Goal: Navigation & Orientation: Find specific page/section

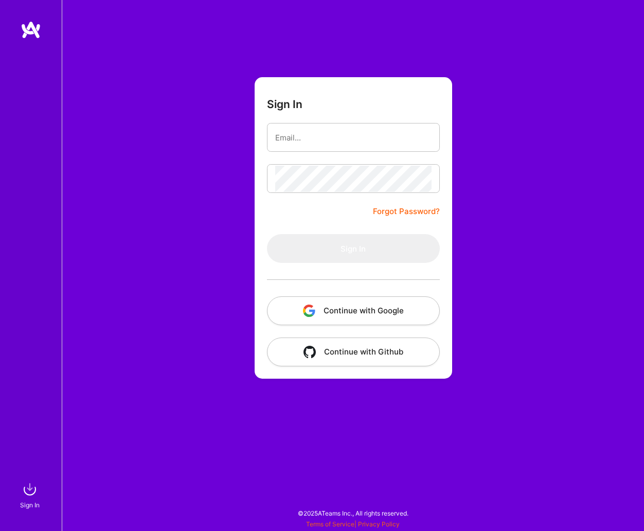
drag, startPoint x: 0, startPoint y: 0, endPoint x: 342, endPoint y: 132, distance: 367.0
click at [351, 118] on form "Sign In Forgot Password? Sign In Continue with Google Continue with Github" at bounding box center [352, 227] width 197 height 301
click at [342, 132] on input "email" at bounding box center [353, 137] width 156 height 26
type input "[PERSON_NAME][EMAIL_ADDRESS][PERSON_NAME][DOMAIN_NAME]"
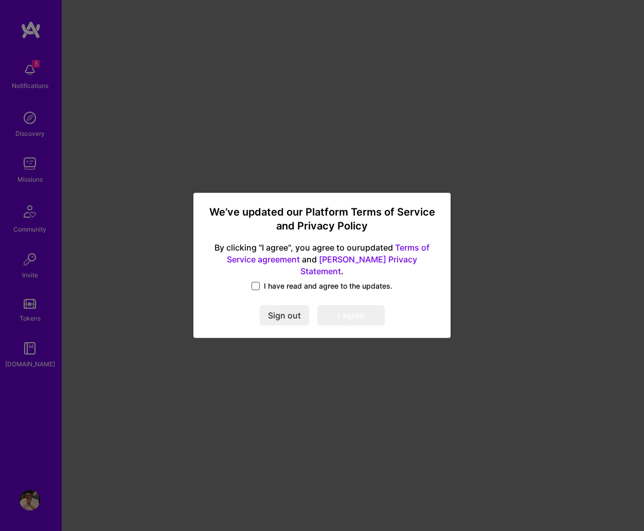
click at [252, 282] on span at bounding box center [255, 286] width 8 height 8
click at [0, 0] on input "I have read and agree to the updates." at bounding box center [0, 0] width 0 height 0
click at [338, 307] on button "I agree" at bounding box center [350, 315] width 67 height 21
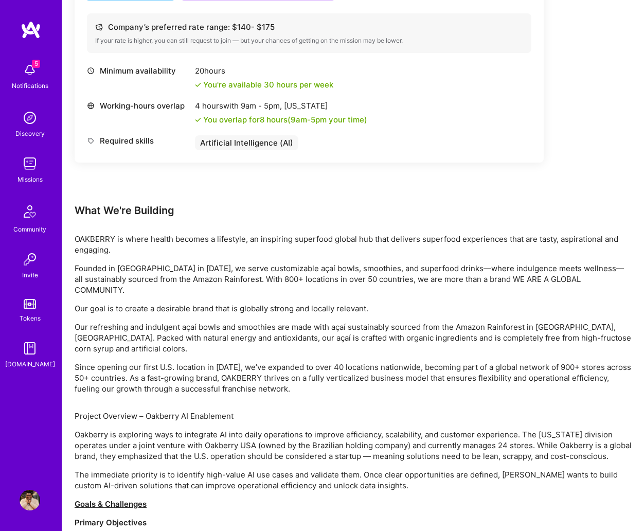
scroll to position [399, 0]
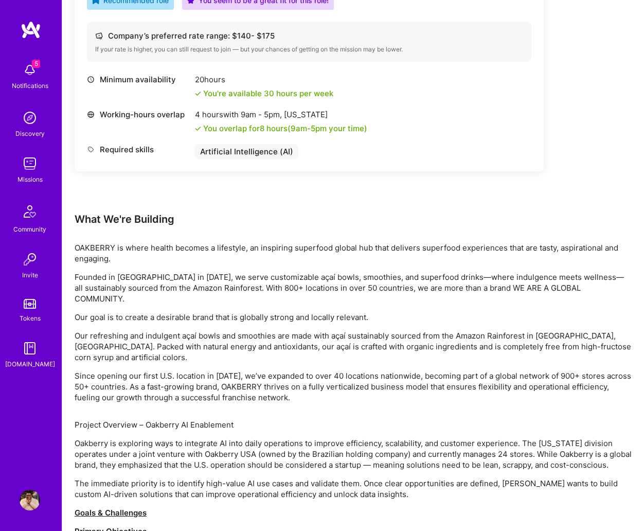
click at [37, 78] on img at bounding box center [30, 70] width 21 height 21
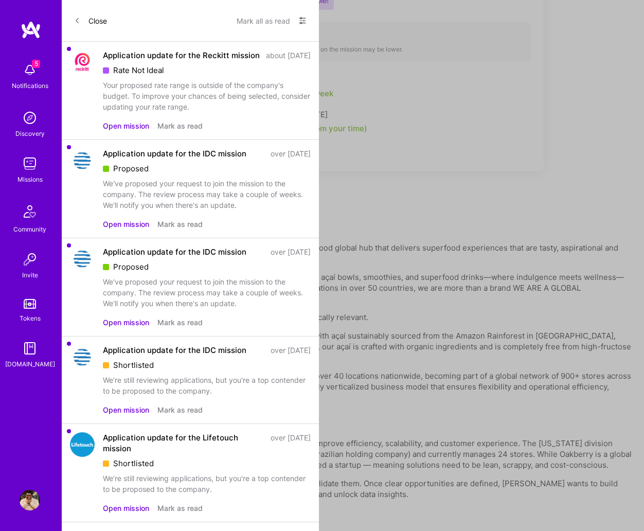
scroll to position [0, 0]
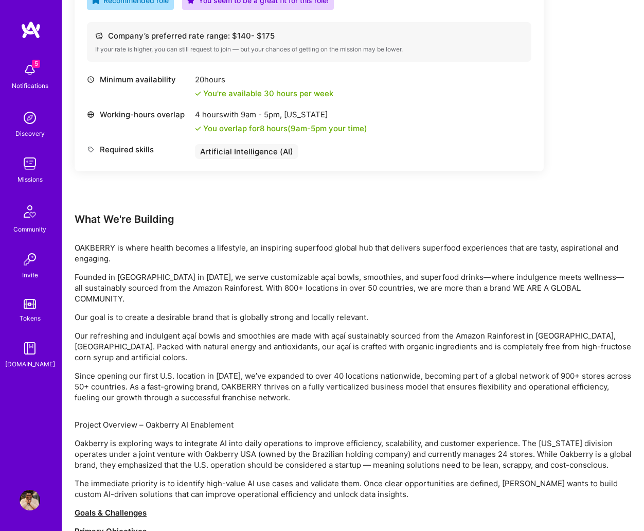
click at [370, 165] on div "5 5 Notifications Discovery Missions Community Invite Tokens [DOMAIN_NAME] Prof…" at bounding box center [322, 501] width 644 height 1801
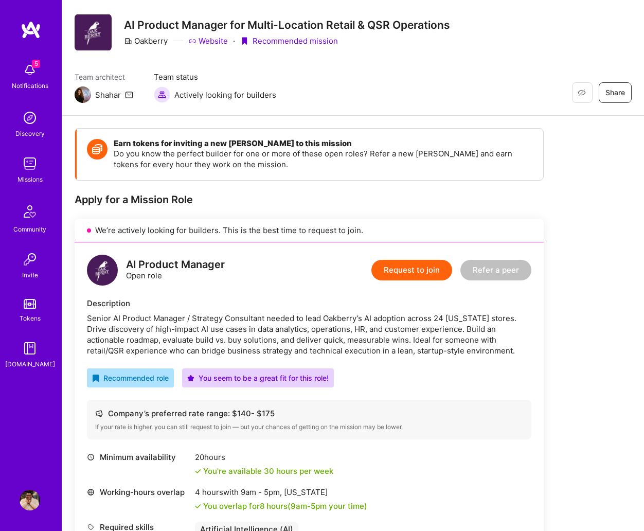
scroll to position [16, 0]
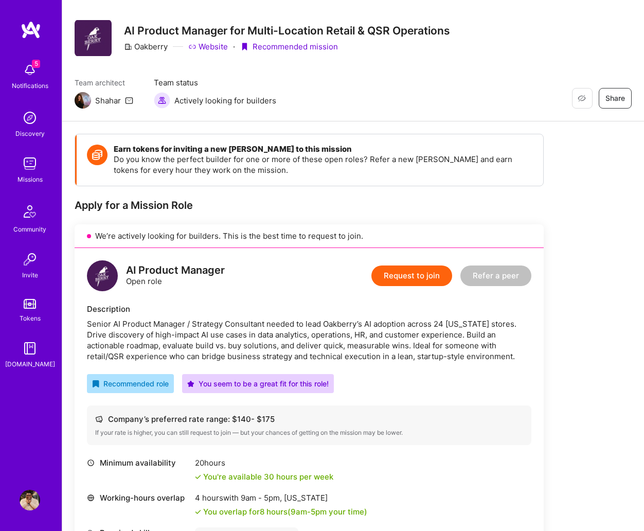
click at [32, 109] on img at bounding box center [30, 117] width 21 height 21
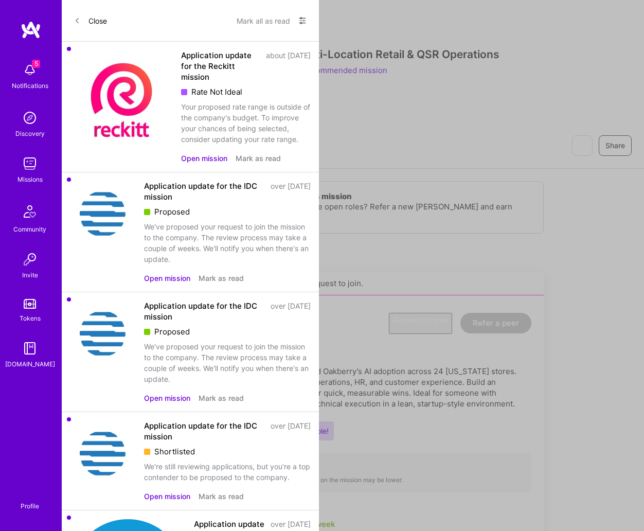
scroll to position [1, 0]
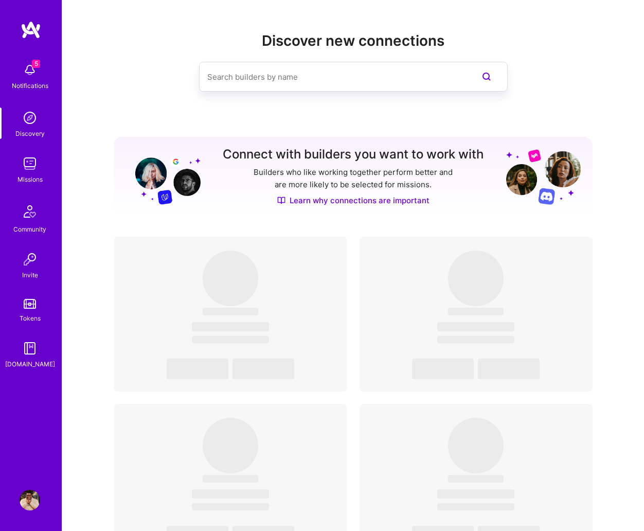
click at [28, 80] on img at bounding box center [30, 70] width 21 height 21
